Goal: Task Accomplishment & Management: Complete application form

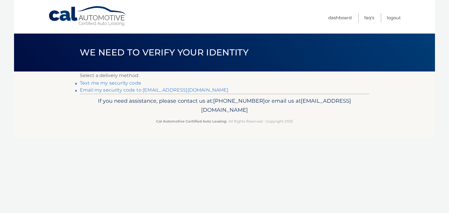
click at [112, 84] on link "Text me my security code" at bounding box center [110, 83] width 61 height 6
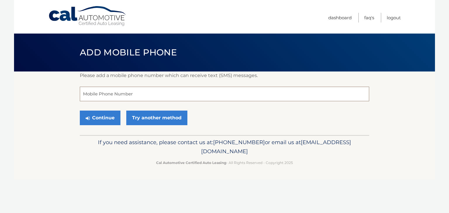
click at [119, 93] on input "tel" at bounding box center [225, 94] width 290 height 15
type input "5163613193"
click at [109, 118] on button "Continue" at bounding box center [100, 118] width 41 height 15
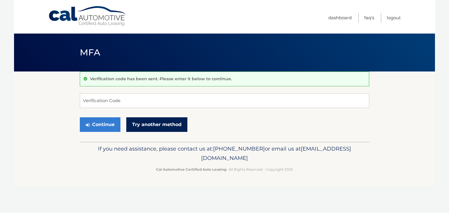
click at [166, 123] on link "Try another method" at bounding box center [156, 125] width 61 height 15
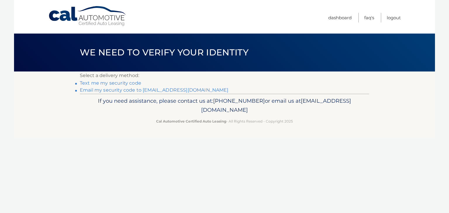
click at [117, 90] on link "Email my security code to [EMAIL_ADDRESS][DOMAIN_NAME]" at bounding box center [154, 90] width 149 height 6
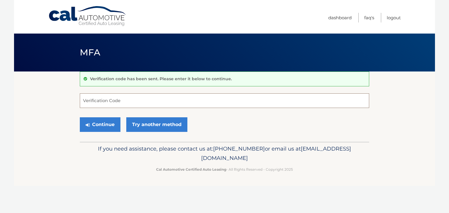
click at [117, 103] on input "Verification Code" at bounding box center [225, 101] width 290 height 15
type input "507789"
click at [111, 128] on button "Continue" at bounding box center [100, 125] width 41 height 15
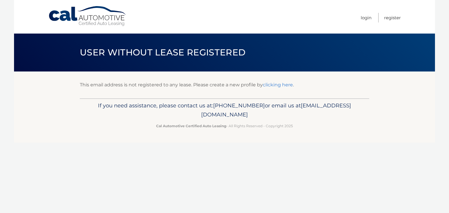
click at [275, 85] on link "clicking here" at bounding box center [278, 85] width 30 height 6
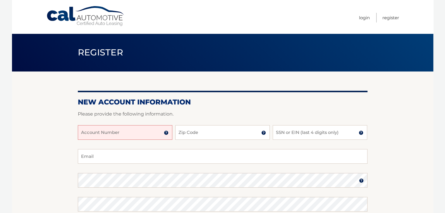
click at [123, 133] on input "Account Number" at bounding box center [125, 132] width 94 height 15
type input "44455972262"
click at [192, 139] on input "Zip Code" at bounding box center [222, 132] width 94 height 15
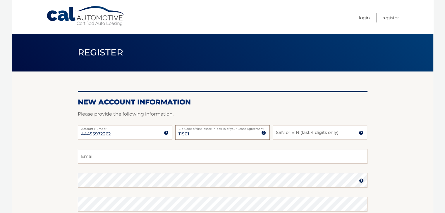
type input "11501"
click at [287, 132] on input "SSN or EIN (last 4 digits only)" at bounding box center [320, 132] width 94 height 15
type input "1302"
click at [143, 159] on input "Email" at bounding box center [223, 156] width 290 height 15
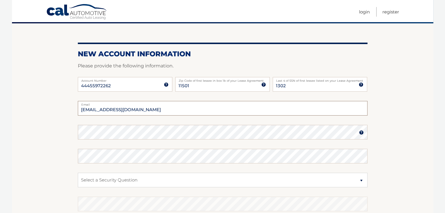
scroll to position [54, 0]
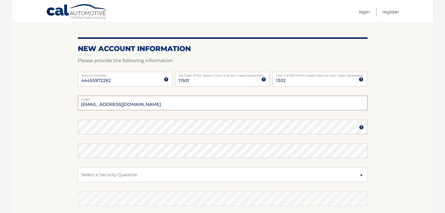
type input "mcp529@verizon.net"
click at [122, 177] on select "Select a Security Question What was the name of your elementary school? What is…" at bounding box center [223, 175] width 290 height 15
select select "2"
click at [78, 168] on select "Select a Security Question What was the name of your elementary school? What is…" at bounding box center [223, 175] width 290 height 15
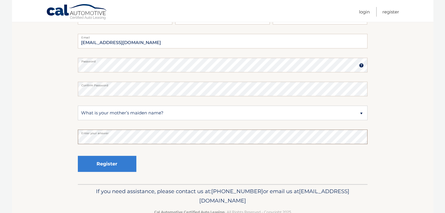
scroll to position [126, 0]
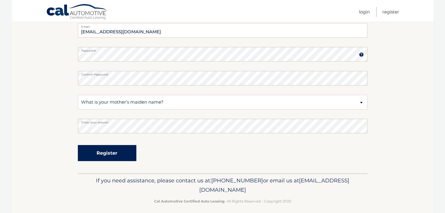
click at [111, 153] on button "Register" at bounding box center [107, 153] width 58 height 16
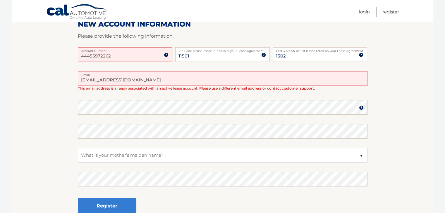
scroll to position [98, 0]
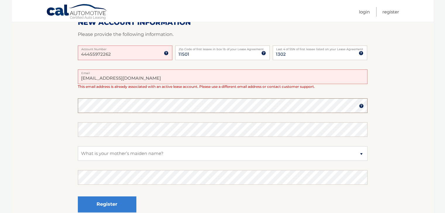
click at [69, 102] on section "One or more fields have an error. New Account Information Please provide the fo…" at bounding box center [222, 99] width 421 height 252
click at [61, 109] on section "One or more fields have an error. New Account Information Please provide the fo…" at bounding box center [222, 99] width 421 height 252
click at [123, 159] on select "Select a Security Question What was the name of your elementary school? What is…" at bounding box center [223, 154] width 290 height 15
click at [78, 147] on select "Select a Security Question What was the name of your elementary school? What is…" at bounding box center [223, 154] width 290 height 15
click at [118, 153] on select "Select a Security Question What was the name of your elementary school? What is…" at bounding box center [223, 154] width 290 height 15
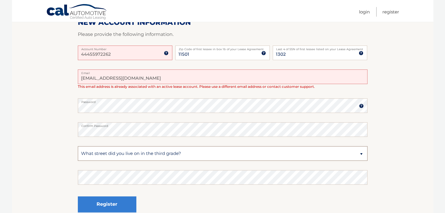
select select "2"
click at [78, 147] on select "Select a Security Question What was the name of your elementary school? What is…" at bounding box center [223, 154] width 290 height 15
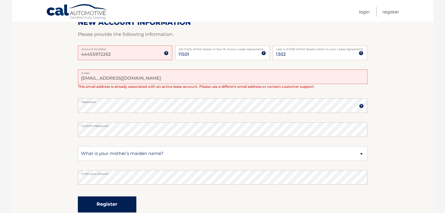
click at [117, 206] on button "Register" at bounding box center [107, 205] width 58 height 16
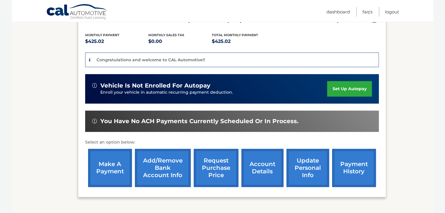
scroll to position [122, 0]
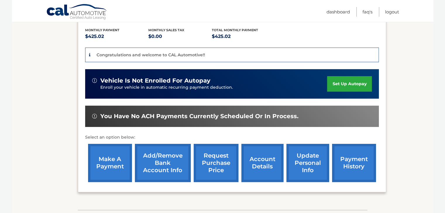
drag, startPoint x: 445, startPoint y: 113, endPoint x: 443, endPoint y: 72, distance: 41.0
click at [387, 11] on link "Logout" at bounding box center [392, 12] width 14 height 10
